Goal: Task Accomplishment & Management: Use online tool/utility

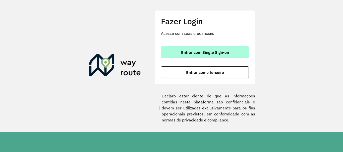
click at [210, 54] on span "Entrar com Single Sign-on" at bounding box center [205, 52] width 48 height 4
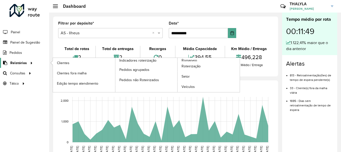
click at [22, 65] on span "Relatórios" at bounding box center [18, 62] width 17 height 5
click at [70, 62] on span "Clientes" at bounding box center [64, 62] width 14 height 5
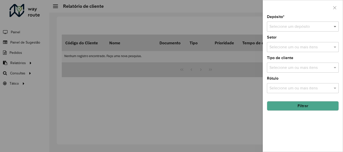
click at [336, 26] on span at bounding box center [335, 27] width 6 height 6
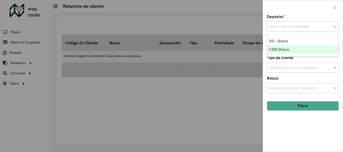
click at [290, 48] on div "CDD Ilheus" at bounding box center [302, 49] width 71 height 9
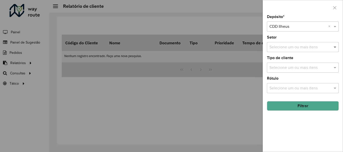
click at [334, 48] on span at bounding box center [335, 47] width 6 height 6
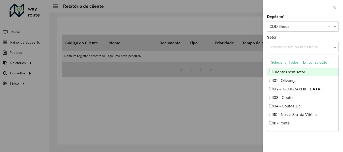
click at [289, 61] on button "Selecionar Todos" at bounding box center [285, 63] width 32 height 8
click at [293, 38] on div "Setor Selecione um ou mais itens 61 itens selecionados ×" at bounding box center [303, 44] width 72 height 17
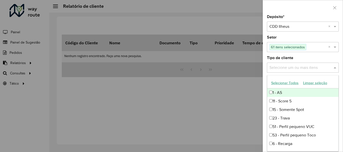
click at [334, 69] on span at bounding box center [335, 68] width 6 height 6
click at [282, 83] on button "Selecionar Todos" at bounding box center [285, 83] width 32 height 8
click at [297, 36] on div "Setor Selecione um ou mais itens 61 itens selecionados ×" at bounding box center [303, 44] width 72 height 17
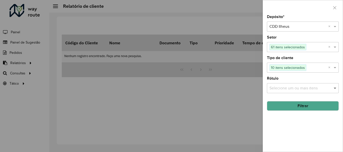
click at [334, 89] on span at bounding box center [335, 88] width 6 height 6
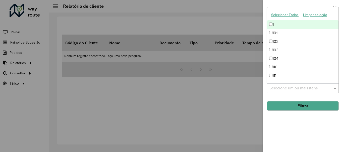
click at [276, 15] on button "Selecionar Todos" at bounding box center [285, 15] width 32 height 8
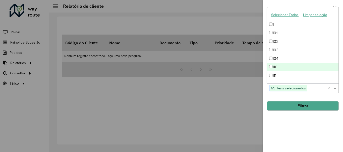
click at [299, 131] on div "Depósito * Selecione um depósito × CDD Ilheus × Setor Selecione um ou mais iten…" at bounding box center [303, 83] width 80 height 137
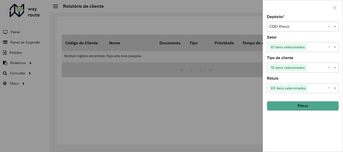
click at [305, 103] on button "Filtrar" at bounding box center [303, 106] width 72 height 10
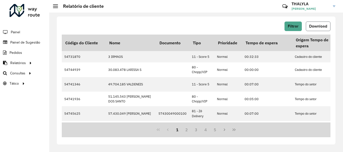
click at [318, 26] on span "Download" at bounding box center [318, 26] width 18 height 4
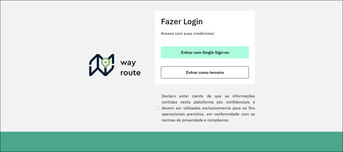
click at [227, 54] on span "Entrar com Single Sign-on" at bounding box center [205, 52] width 48 height 4
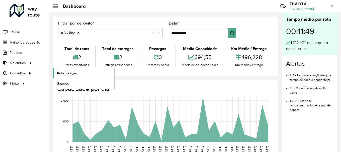
click at [60, 72] on span "Roteirização" at bounding box center [67, 73] width 20 height 5
click at [64, 83] on span "Setores" at bounding box center [63, 83] width 12 height 5
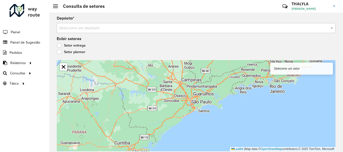
click at [169, 28] on input "text" at bounding box center [190, 28] width 263 height 6
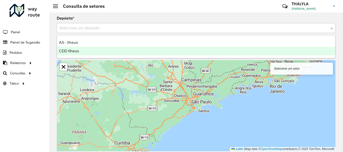
click at [83, 50] on div "CDD Ilheus" at bounding box center [196, 51] width 278 height 9
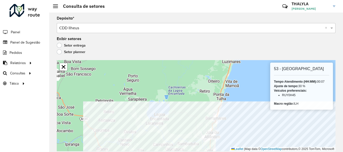
click at [243, 152] on html "Aguarde... Pop-up bloqueado! Seu navegador bloqueou automáticamente a abertura …" at bounding box center [171, 76] width 343 height 152
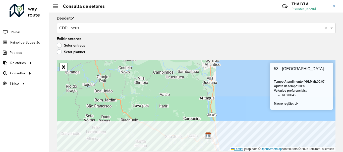
click at [235, 148] on div "53 - Lagoa Encantada Tempo Atendimento (HH:MM): 00:07 Ajuste de tempo: 30 % Veí…" at bounding box center [196, 105] width 278 height 91
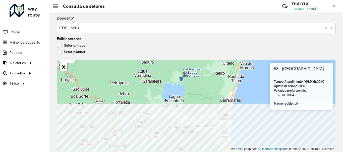
click at [243, 149] on div "53 - Lagoa Encantada Tempo Atendimento (HH:MM): 00:07 Ajuste de tempo: 30 % Veí…" at bounding box center [196, 105] width 278 height 91
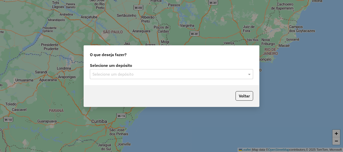
click at [185, 71] on input "text" at bounding box center [166, 74] width 148 height 6
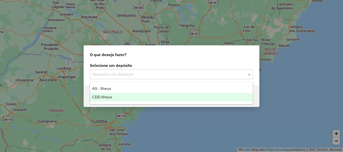
click at [111, 98] on span "CDD Ilheus" at bounding box center [102, 97] width 20 height 4
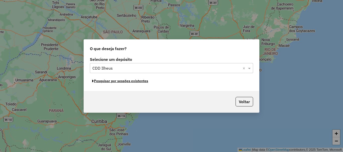
click at [129, 83] on button "Pesquisar por sessões existentes" at bounding box center [120, 81] width 60 height 8
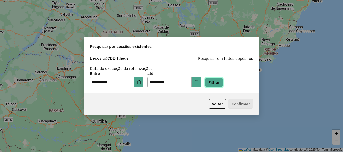
click at [221, 80] on button "Filtrar" at bounding box center [214, 83] width 18 height 10
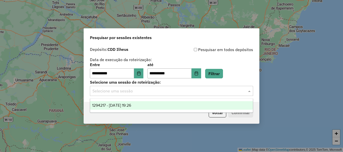
click at [138, 90] on input "text" at bounding box center [166, 91] width 148 height 6
click at [127, 104] on span "1294217 - 14/10/2025 19:26" at bounding box center [111, 105] width 39 height 4
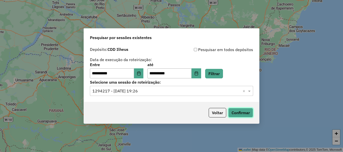
click at [243, 114] on button "Confirmar" at bounding box center [240, 113] width 25 height 10
click at [45, 22] on div "**********" at bounding box center [171, 76] width 343 height 152
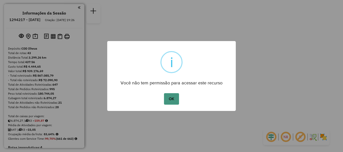
click at [168, 97] on button "OK" at bounding box center [171, 99] width 15 height 12
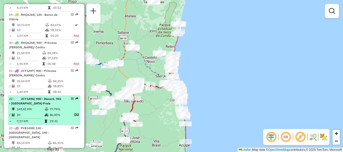
scroll to position [777, 0]
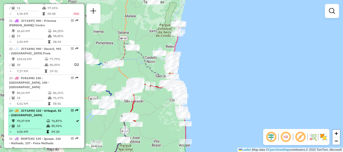
select select "**********"
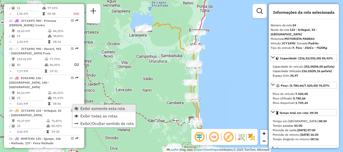
click at [84, 108] on span "Exibir somente esta rota" at bounding box center [102, 109] width 45 height 4
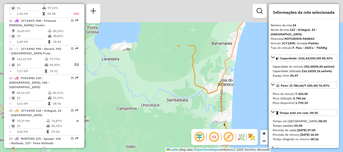
drag, startPoint x: 173, startPoint y: 44, endPoint x: 185, endPoint y: 108, distance: 64.8
click at [185, 108] on div "Janela de atendimento Grade de atendimento Capacidade Transportadoras Veículos …" at bounding box center [171, 76] width 343 height 152
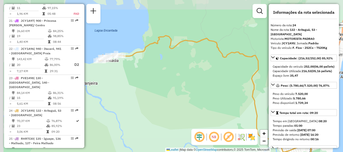
drag, startPoint x: 144, startPoint y: 53, endPoint x: 169, endPoint y: 80, distance: 36.8
click at [169, 80] on div "Janela de atendimento Grade de atendimento Capacidade Transportadoras Veículos …" at bounding box center [171, 76] width 343 height 152
